Goal: Find specific page/section: Find specific page/section

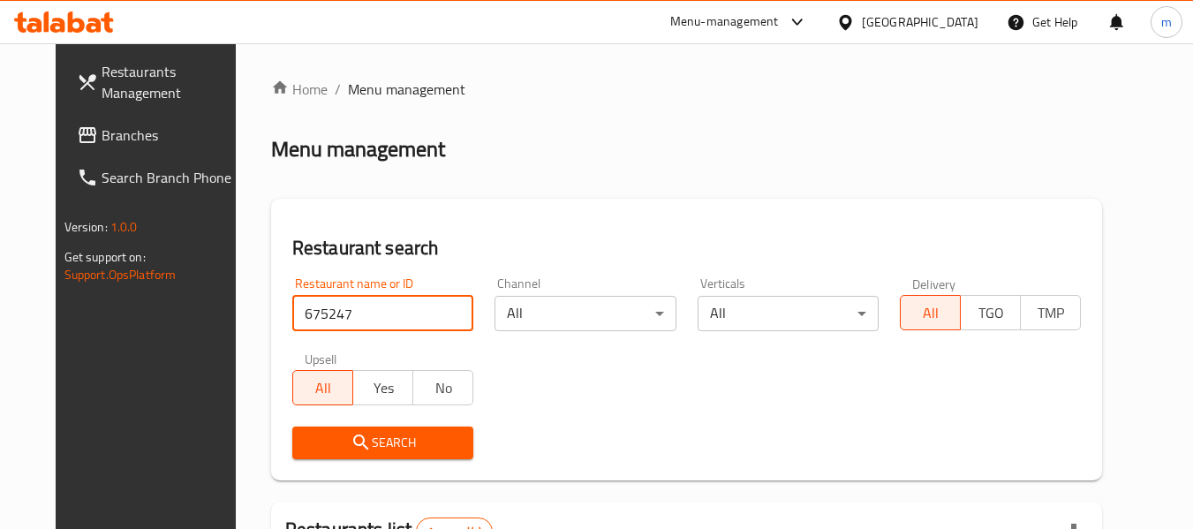
click at [862, 18] on div at bounding box center [849, 21] width 26 height 19
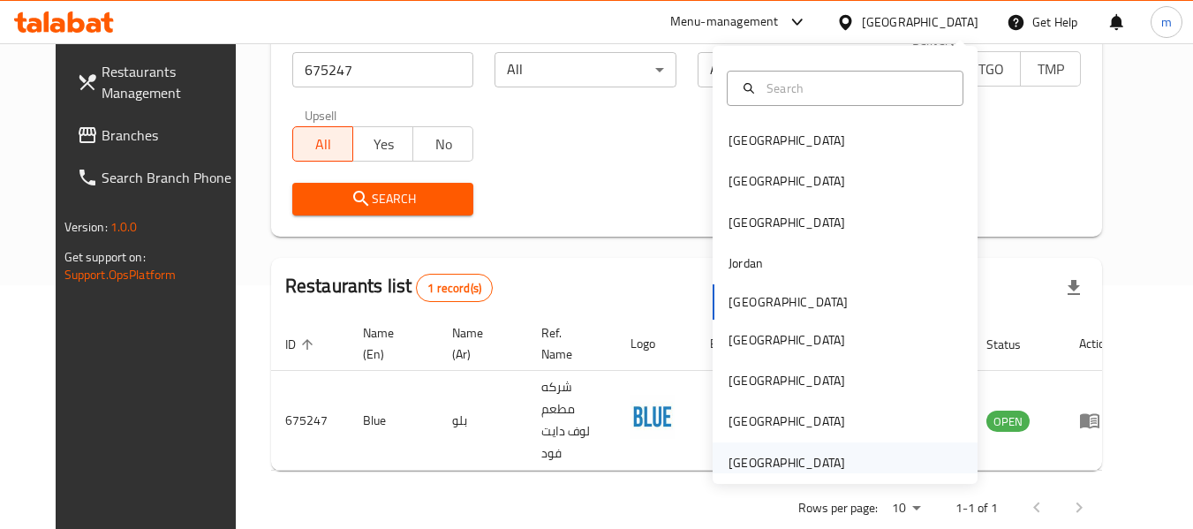
click at [805, 472] on div "[GEOGRAPHIC_DATA]" at bounding box center [786, 462] width 145 height 41
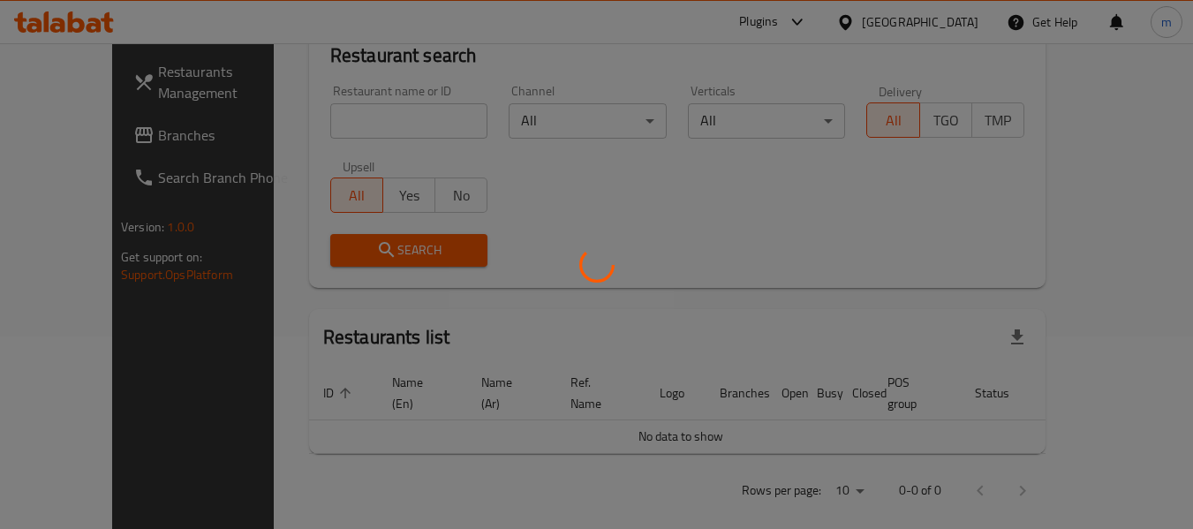
scroll to position [244, 0]
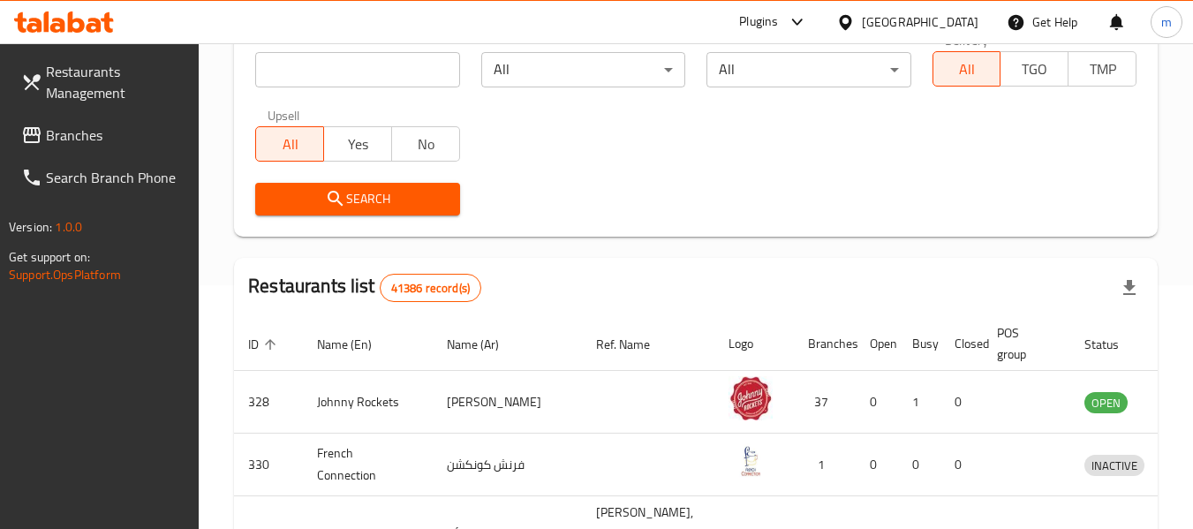
click at [84, 134] on span "Branches" at bounding box center [115, 134] width 139 height 21
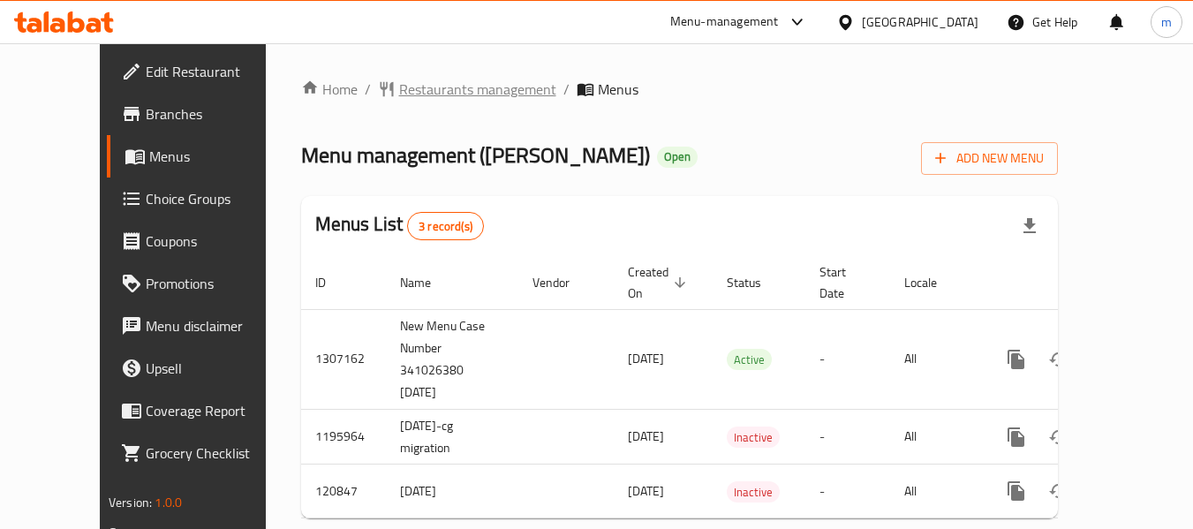
click at [406, 90] on span "Restaurants management" at bounding box center [477, 89] width 157 height 21
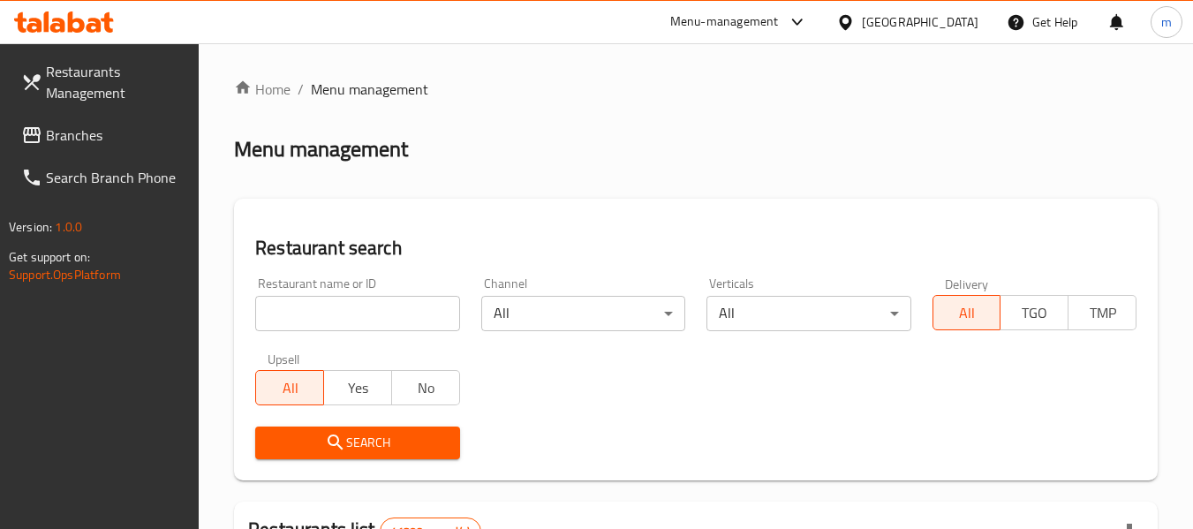
click at [389, 314] on div at bounding box center [596, 264] width 1193 height 529
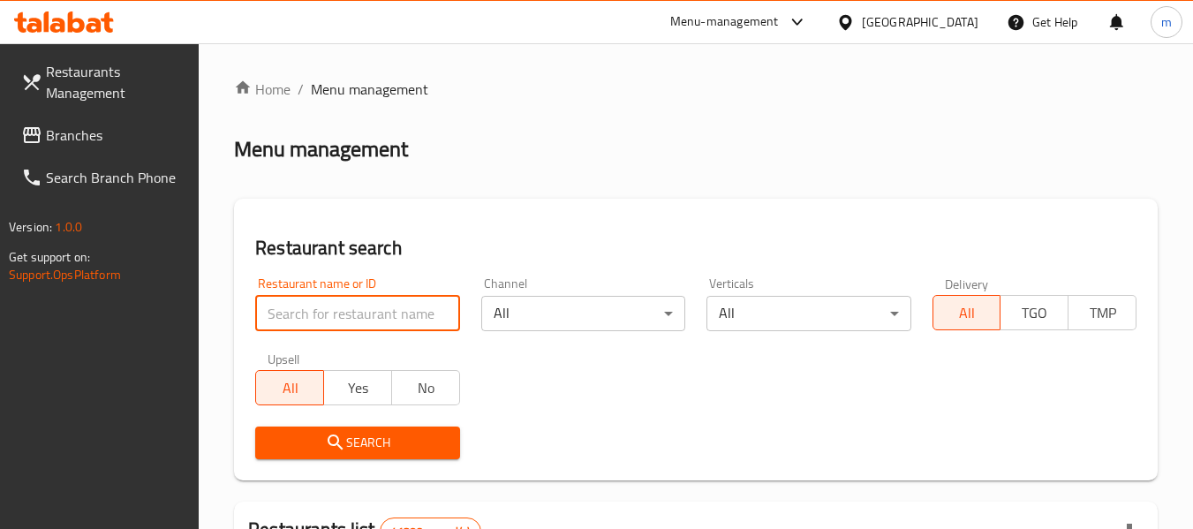
click at [389, 314] on input "search" at bounding box center [357, 313] width 204 height 35
paste input "607081"
type input "607081"
click button "Search" at bounding box center [357, 442] width 204 height 33
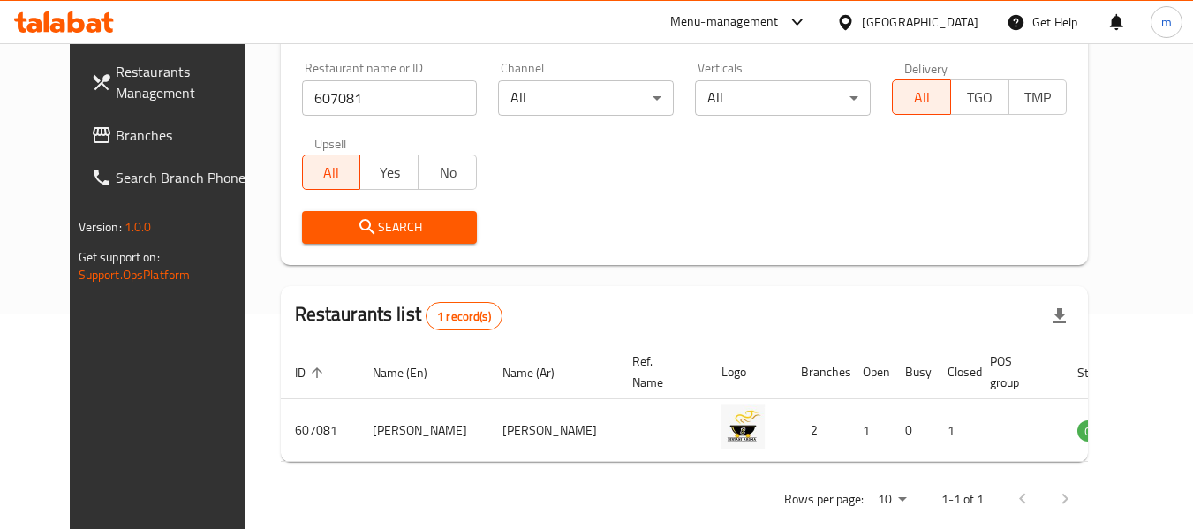
scroll to position [244, 0]
